Goal: Browse casually: Explore the website without a specific task or goal

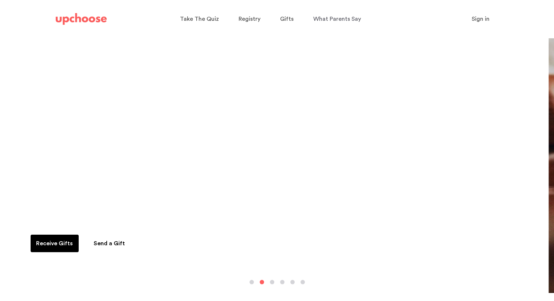
click at [112, 220] on p "Receive months of sustainable baby clothing as gifts." at bounding box center [284, 219] width 509 height 12
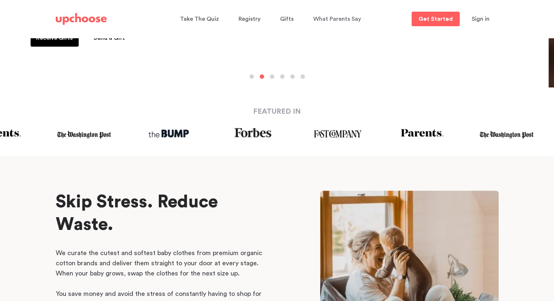
scroll to position [304, 0]
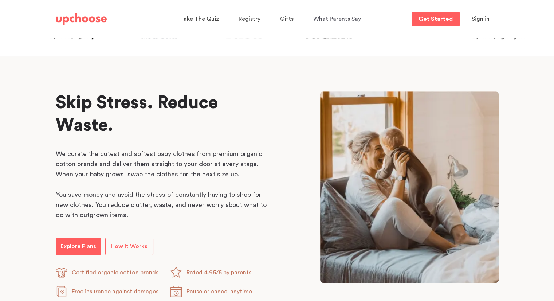
click at [102, 104] on span "Skip Stress. Reduce Waste." at bounding box center [137, 114] width 162 height 40
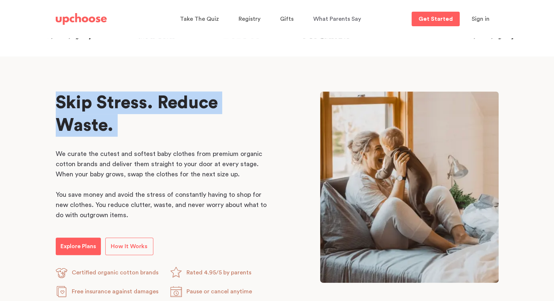
click at [102, 104] on span "Skip Stress. Reduce Waste." at bounding box center [137, 114] width 162 height 40
drag, startPoint x: 102, startPoint y: 104, endPoint x: 111, endPoint y: 130, distance: 27.2
click at [111, 130] on span "Skip Stress. Reduce Waste." at bounding box center [137, 114] width 162 height 40
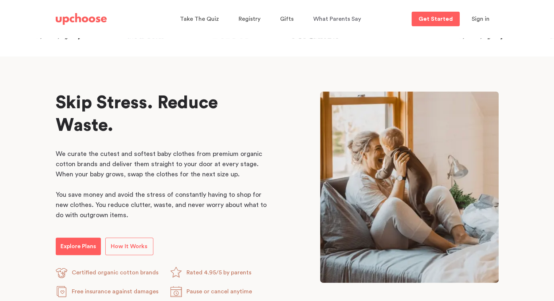
click at [111, 130] on span "Skip Stress. Reduce Waste." at bounding box center [137, 114] width 162 height 40
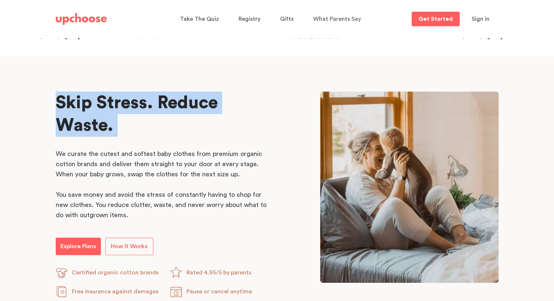
click at [111, 130] on span "Skip Stress. Reduce Waste." at bounding box center [137, 114] width 162 height 40
drag, startPoint x: 111, startPoint y: 130, endPoint x: 84, endPoint y: 117, distance: 29.6
click at [84, 117] on span "Skip Stress. Reduce Waste." at bounding box center [137, 114] width 162 height 40
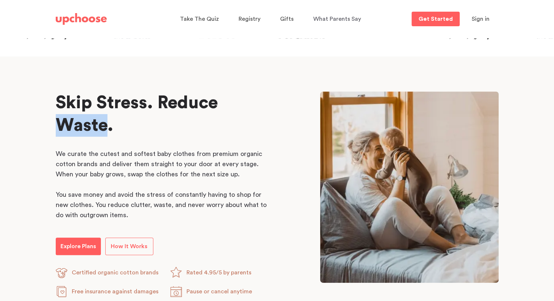
click at [84, 117] on span "Skip Stress. Reduce Waste." at bounding box center [137, 114] width 162 height 40
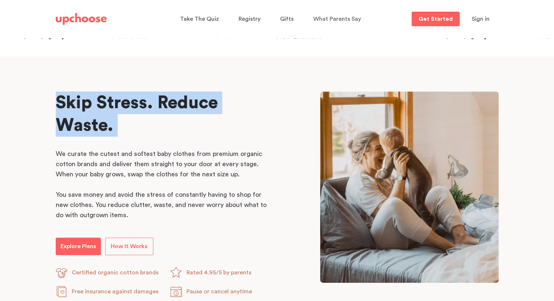
click at [84, 117] on span "Skip Stress. Reduce Waste." at bounding box center [137, 114] width 162 height 40
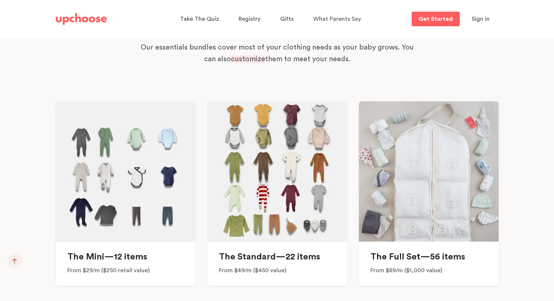
scroll to position [5340, 0]
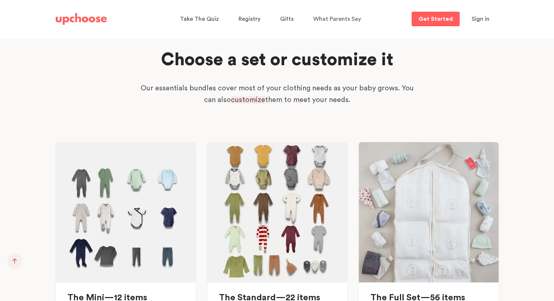
click at [334, 82] on p "Our essentials bundles cover most of your clothing needs as your baby grows. Yo…" at bounding box center [277, 93] width 277 height 23
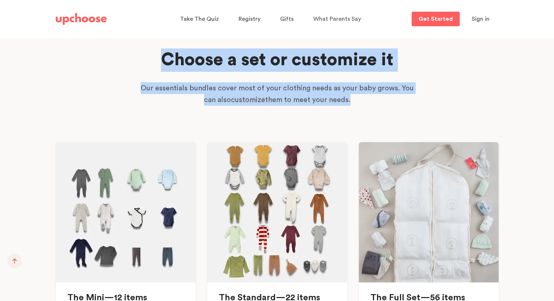
drag, startPoint x: 334, startPoint y: 74, endPoint x: 331, endPoint y: 47, distance: 27.1
click at [331, 48] on div "Choose a set or customize it Our essentials bundles cover most of your clothing…" at bounding box center [277, 217] width 460 height 338
click at [331, 48] on h2 "Choose a set or customize it" at bounding box center [277, 59] width 296 height 23
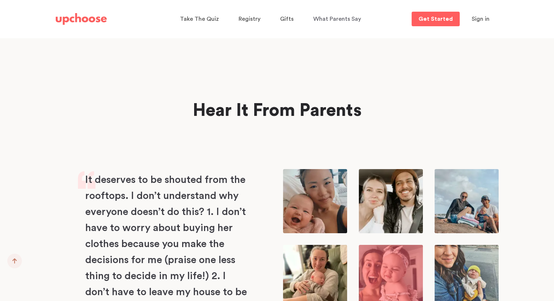
scroll to position [2417, 0]
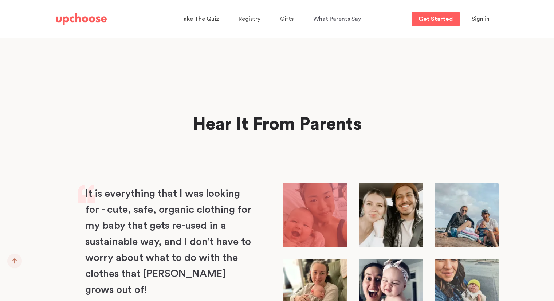
click at [323, 129] on h2 "Hear It From Parents" at bounding box center [277, 124] width 421 height 23
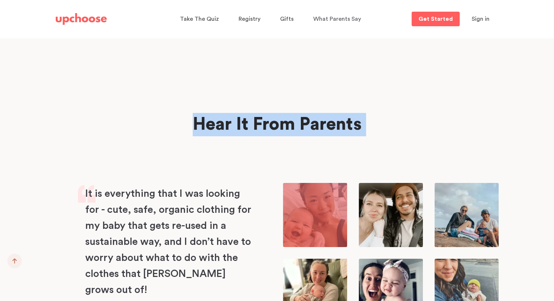
click at [323, 129] on h2 "Hear It From Parents" at bounding box center [277, 124] width 421 height 23
click at [360, 125] on h2 "Hear It From Parents" at bounding box center [277, 124] width 421 height 23
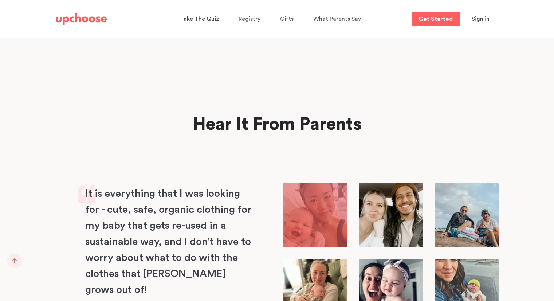
click at [360, 125] on h2 "Hear It From Parents" at bounding box center [277, 124] width 421 height 23
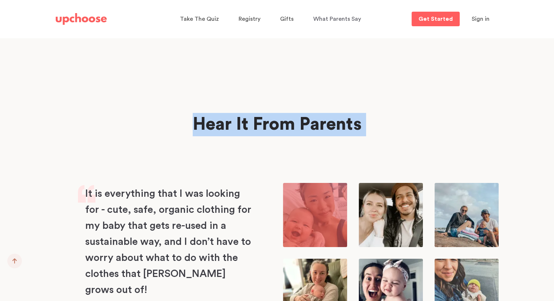
click at [360, 125] on h2 "Hear It From Parents" at bounding box center [277, 124] width 421 height 23
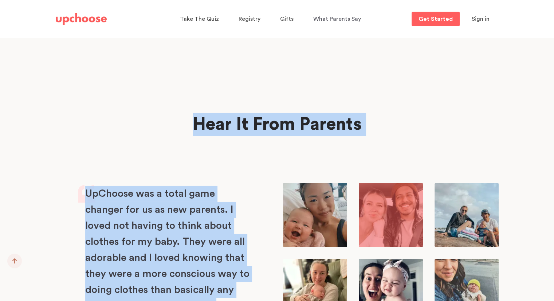
drag, startPoint x: 360, startPoint y: 125, endPoint x: 129, endPoint y: 229, distance: 254.3
click at [129, 229] on p "UpChoose was a total game changer for us as new parents. I loved not having to …" at bounding box center [168, 274] width 166 height 176
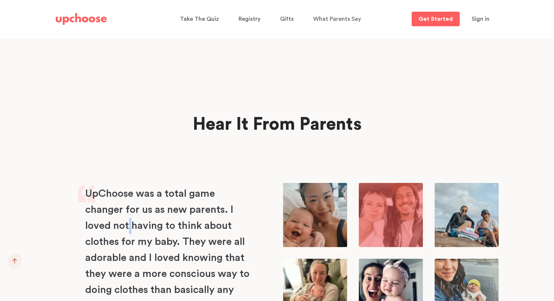
click at [129, 229] on p "UpChoose was a total game changer for us as new parents. I loved not having to …" at bounding box center [168, 274] width 166 height 176
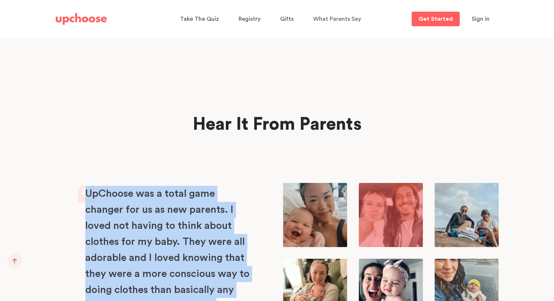
click at [129, 229] on p "UpChoose was a total game changer for us as new parents. I loved not having to …" at bounding box center [168, 274] width 166 height 176
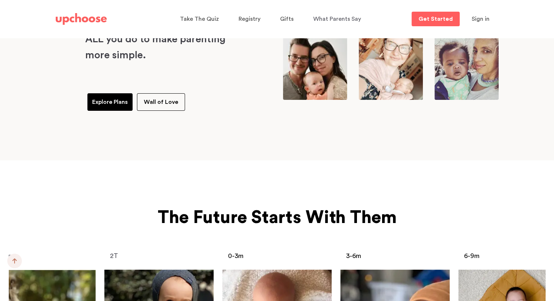
scroll to position [2722, 0]
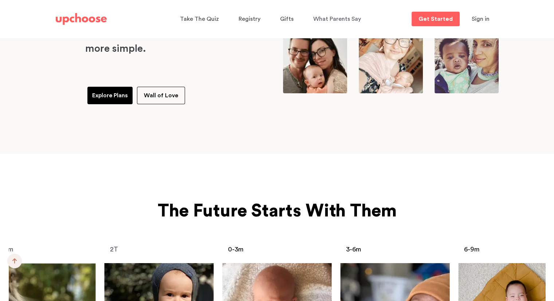
click at [195, 204] on span "The Future Starts With Them" at bounding box center [277, 210] width 239 height 17
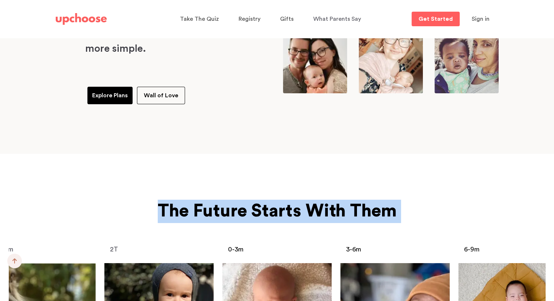
click at [195, 204] on span "The Future Starts With Them" at bounding box center [277, 210] width 239 height 17
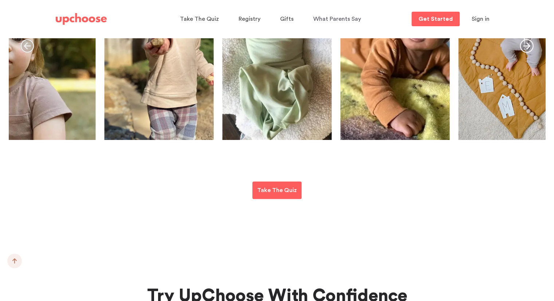
scroll to position [3027, 0]
